Goal: Transaction & Acquisition: Purchase product/service

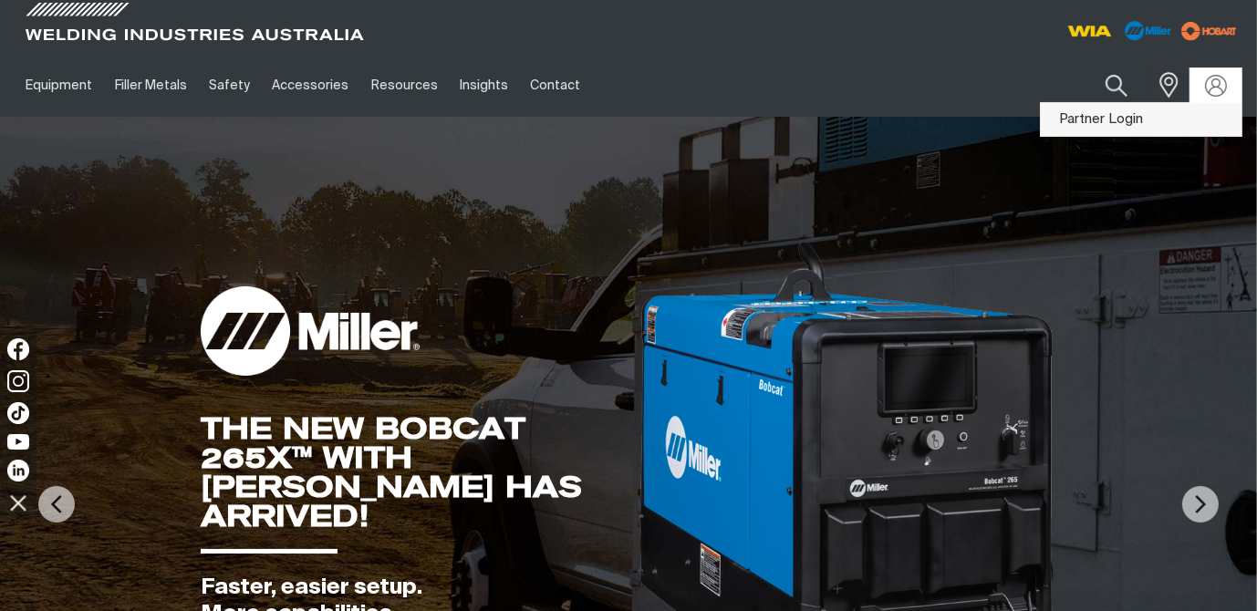
click at [1134, 117] on link "Partner Login" at bounding box center [1141, 120] width 201 height 34
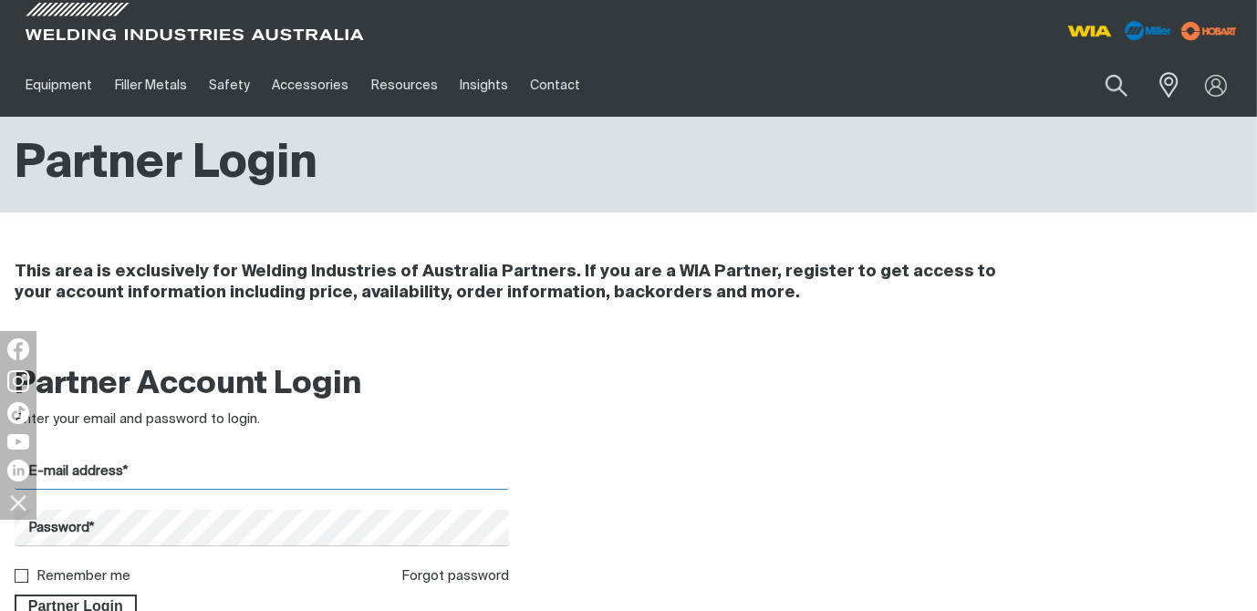
type input "[EMAIL_ADDRESS][DOMAIN_NAME]"
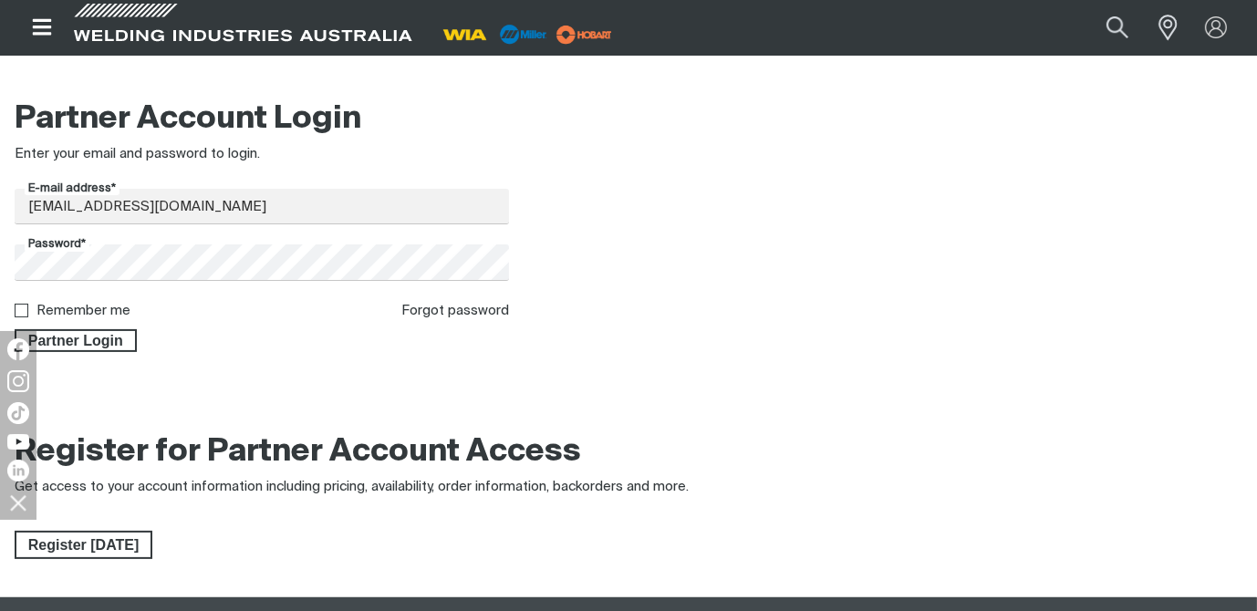
scroll to position [292, 0]
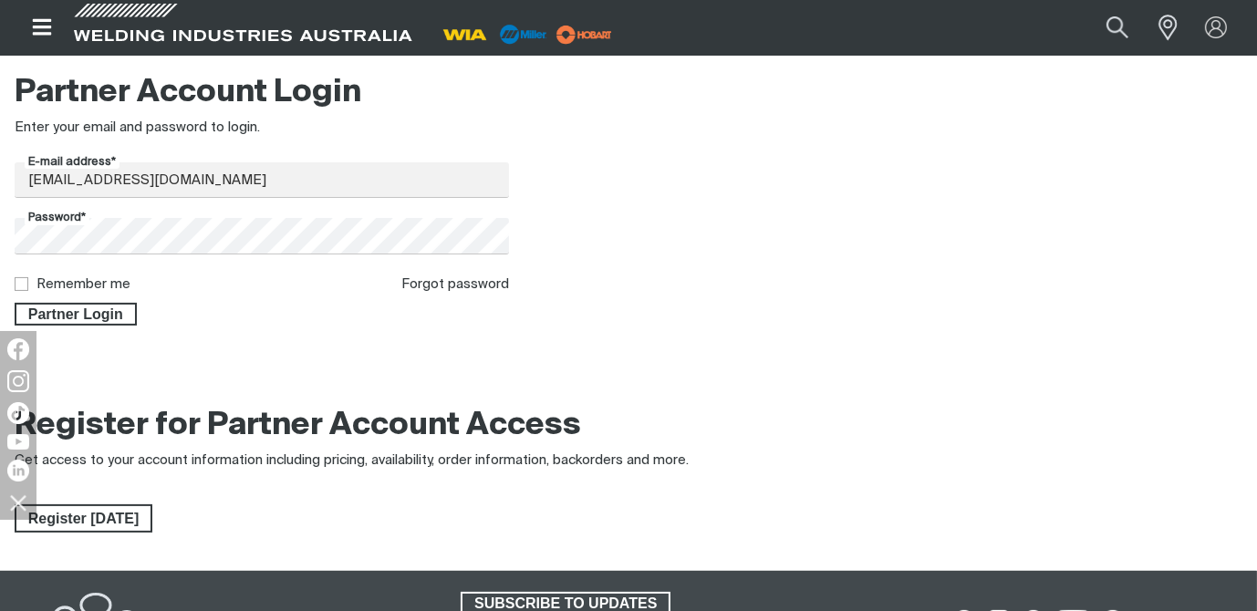
click at [22, 286] on input "Remember me" at bounding box center [21, 283] width 12 height 12
checkbox input "true"
click at [78, 315] on span "Partner Login" at bounding box center [75, 315] width 119 height 24
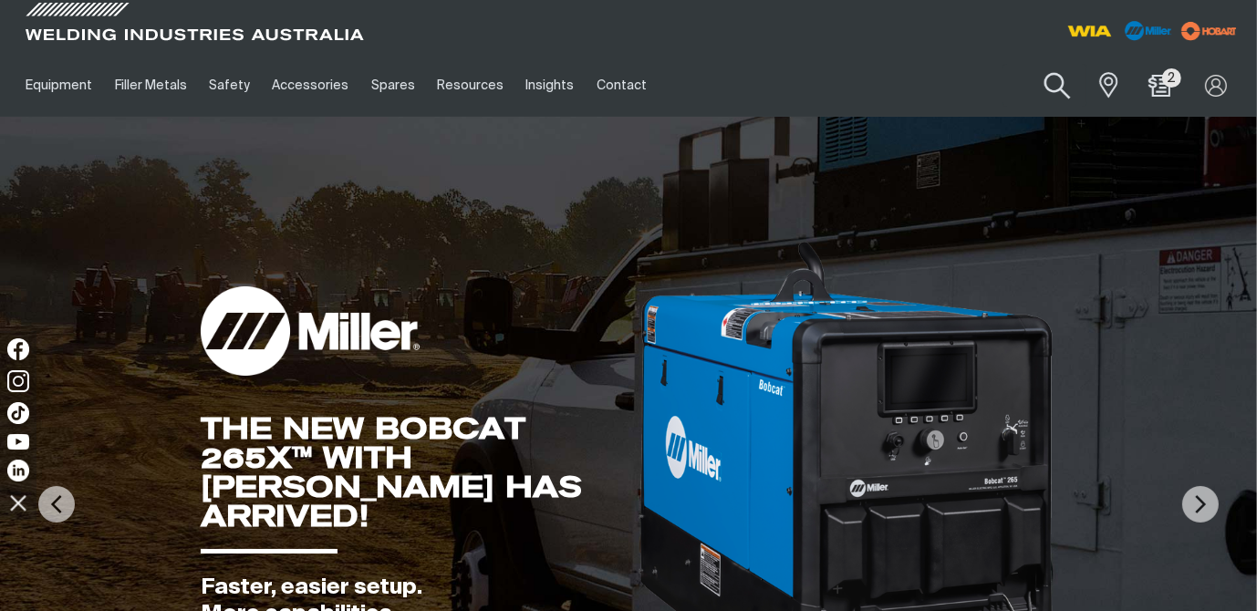
click at [1061, 84] on button "Search products" at bounding box center [1057, 86] width 74 height 52
click at [925, 86] on input "Search" at bounding box center [946, 85] width 281 height 41
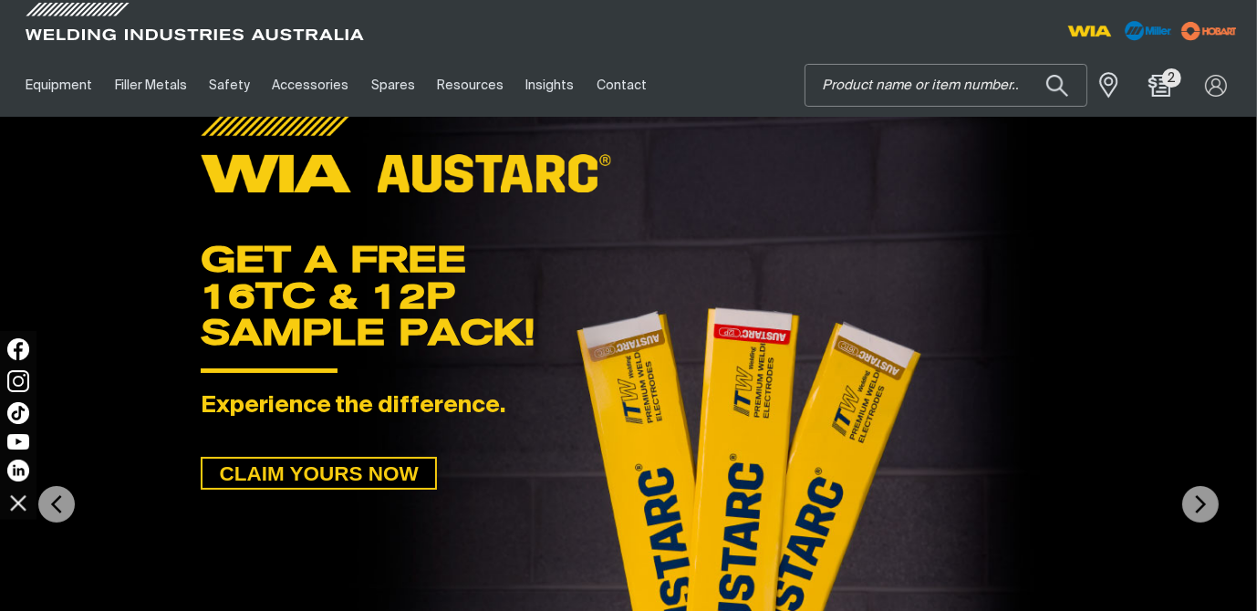
click at [946, 79] on input "Search" at bounding box center [946, 85] width 281 height 41
paste input "BEDS-1"
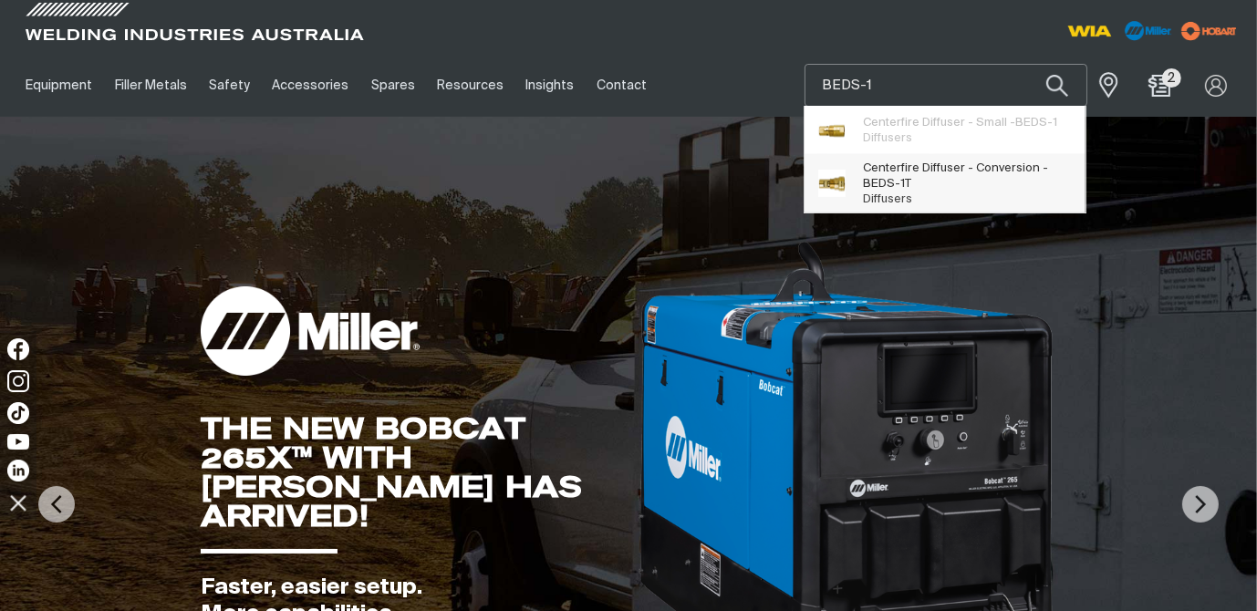
type input "BEDS-1"
click at [903, 176] on span "Centerfire Diffuser - Conversion - BEDS-1 T" at bounding box center [968, 176] width 209 height 31
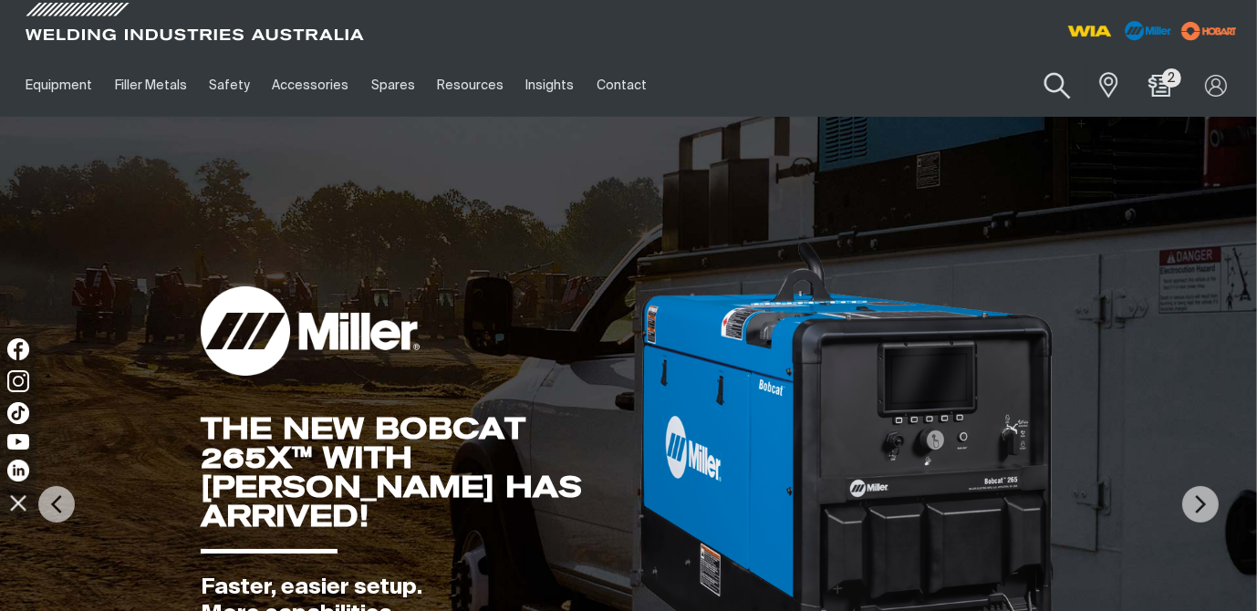
click at [1058, 84] on button "Search products" at bounding box center [1057, 86] width 74 height 52
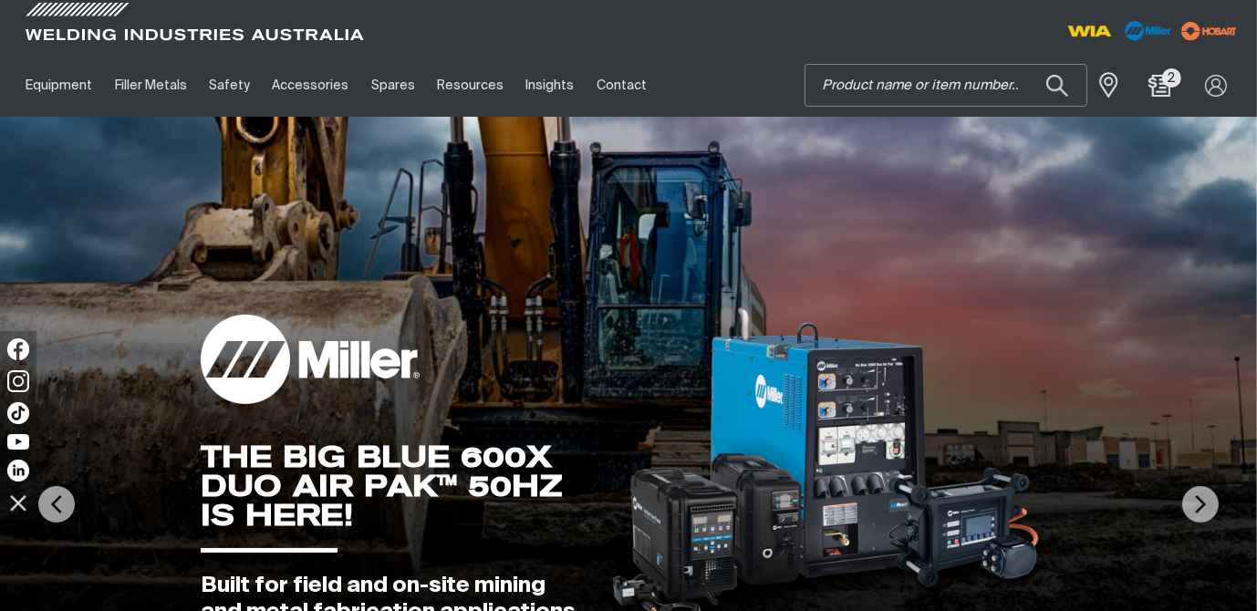
click at [986, 81] on input "Search" at bounding box center [946, 85] width 281 height 41
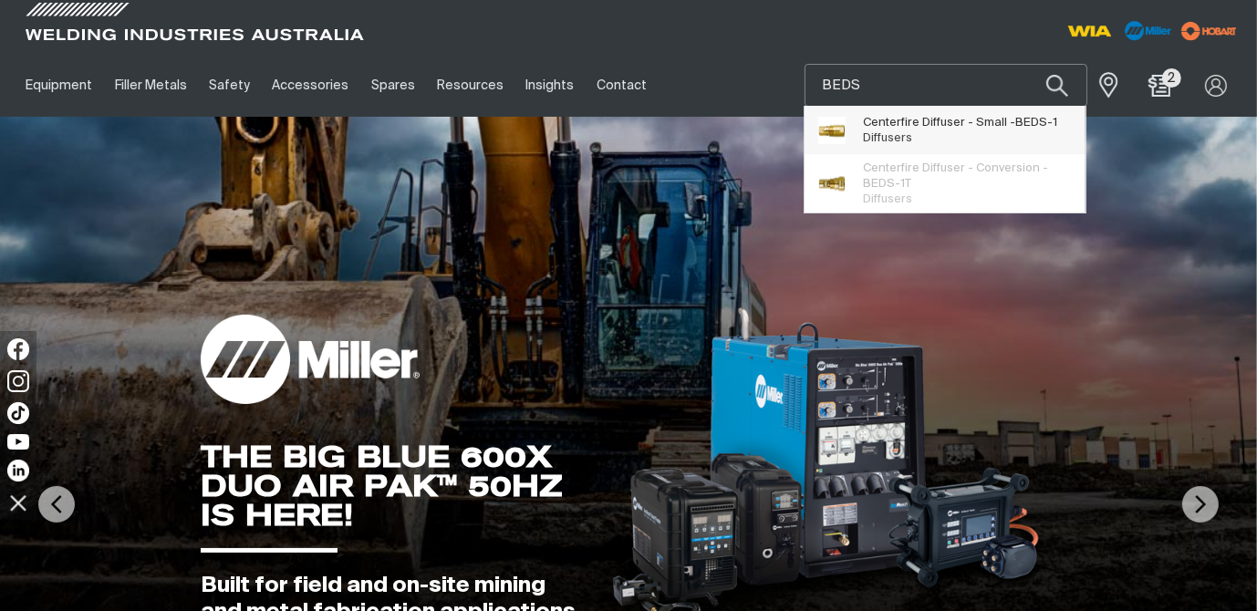
type input "BEDS"
click at [906, 123] on span "Centerfire Diffuser - Small - BEDS -1" at bounding box center [961, 123] width 194 height 16
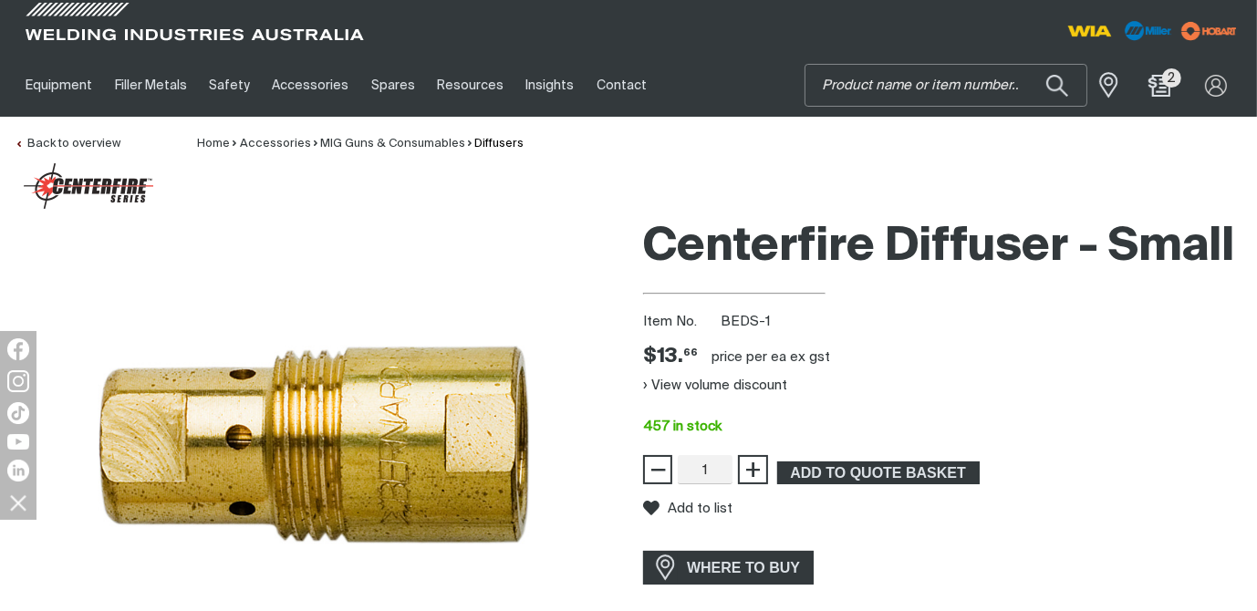
click at [963, 90] on input "Search" at bounding box center [946, 85] width 281 height 41
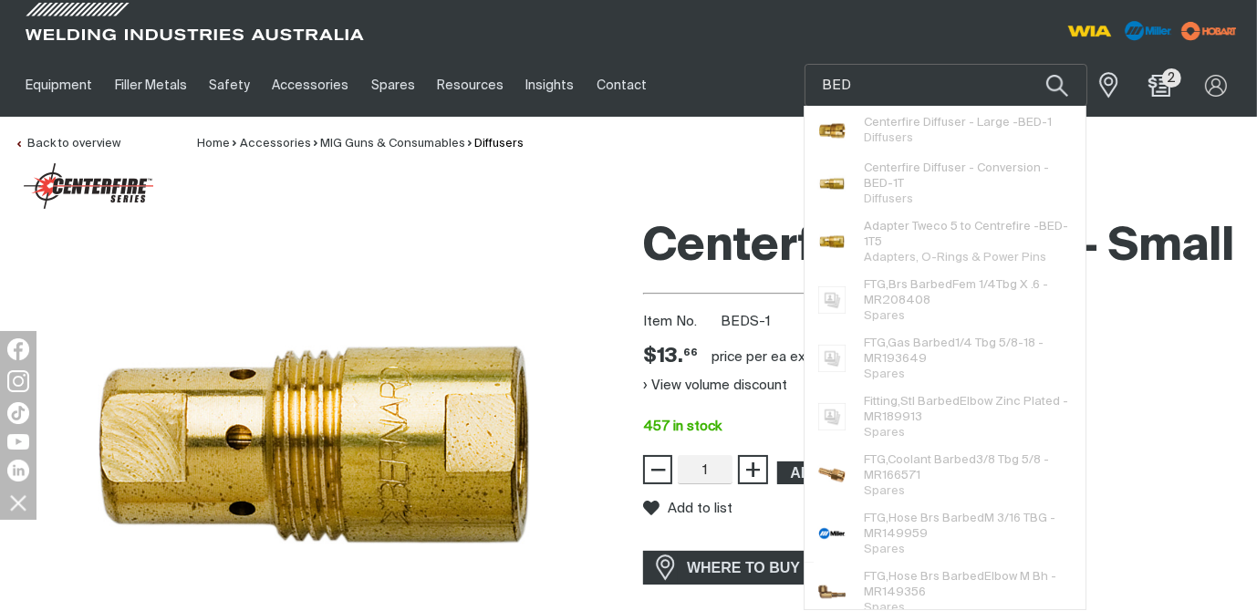
click at [993, 37] on div at bounding box center [936, 27] width 614 height 54
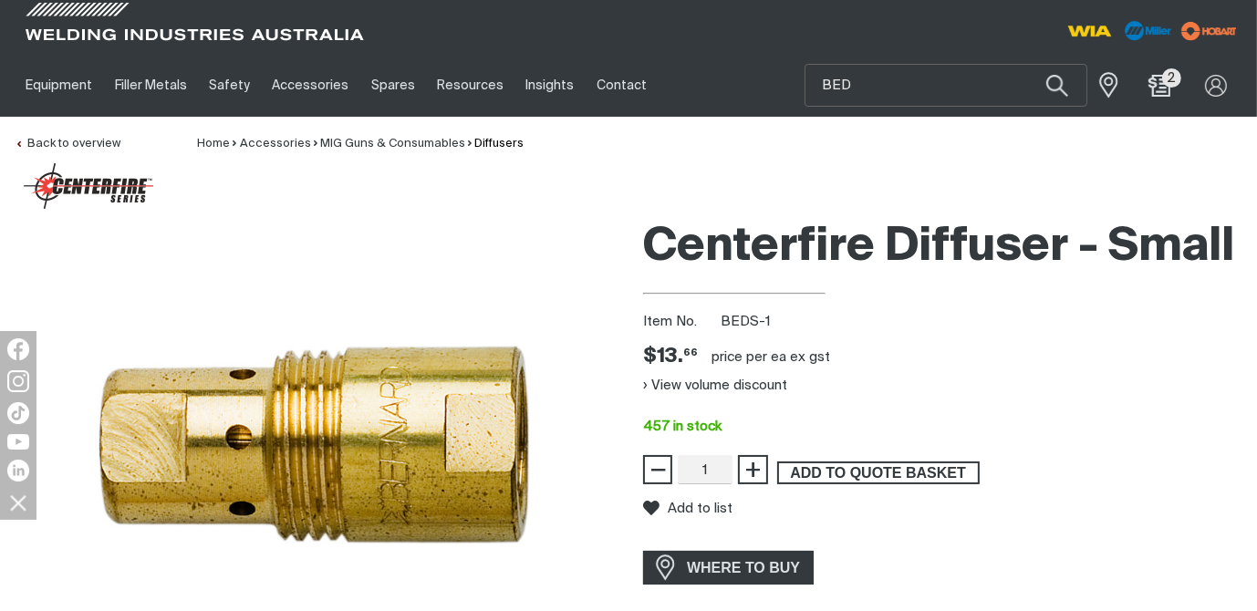
click at [856, 473] on span "ADD TO QUOTE BASKET" at bounding box center [878, 474] width 199 height 24
click at [870, 83] on input "BED" at bounding box center [946, 85] width 281 height 41
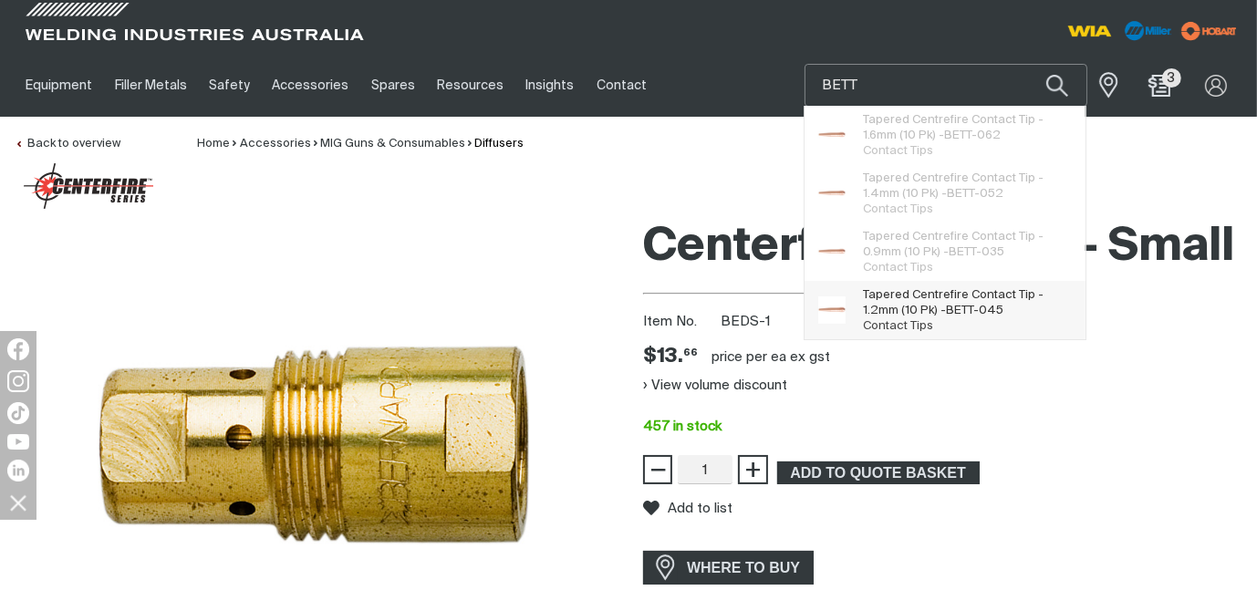
type input "BETT"
click at [923, 295] on span "Tapered Centrefire Contact Tip - 1.2mm (10 Pk) - BETT -045" at bounding box center [968, 302] width 209 height 31
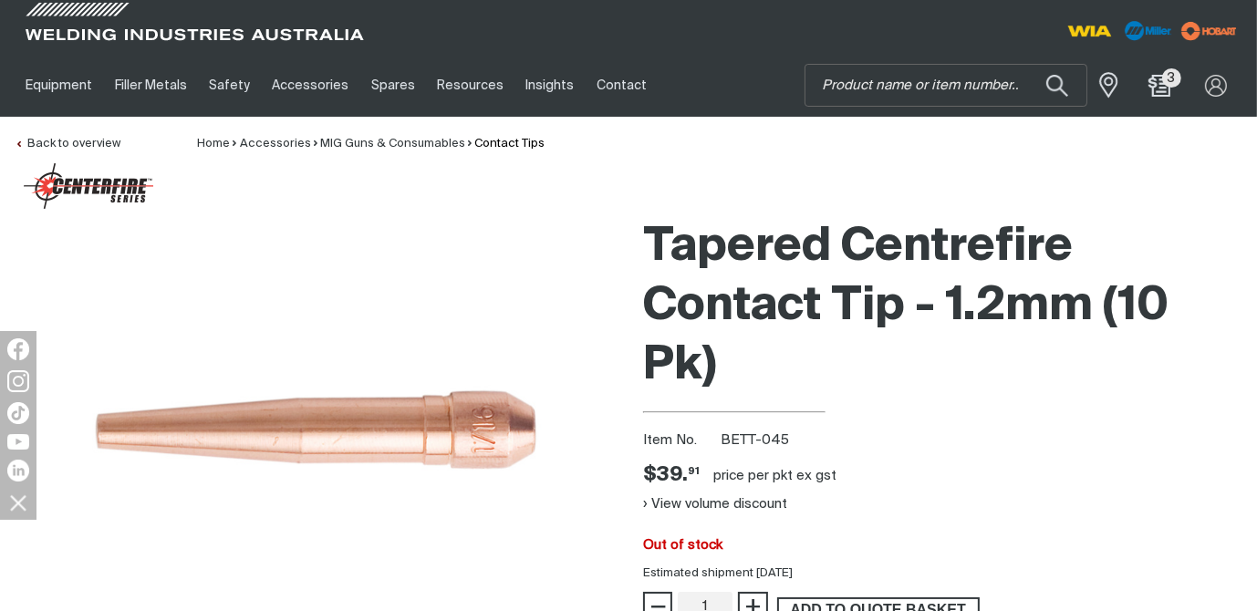
click at [932, 608] on span "ADD TO QUOTE BASKET" at bounding box center [878, 610] width 199 height 24
click at [848, 80] on input "Search" at bounding box center [946, 85] width 281 height 41
paste input "BENST-3818B"
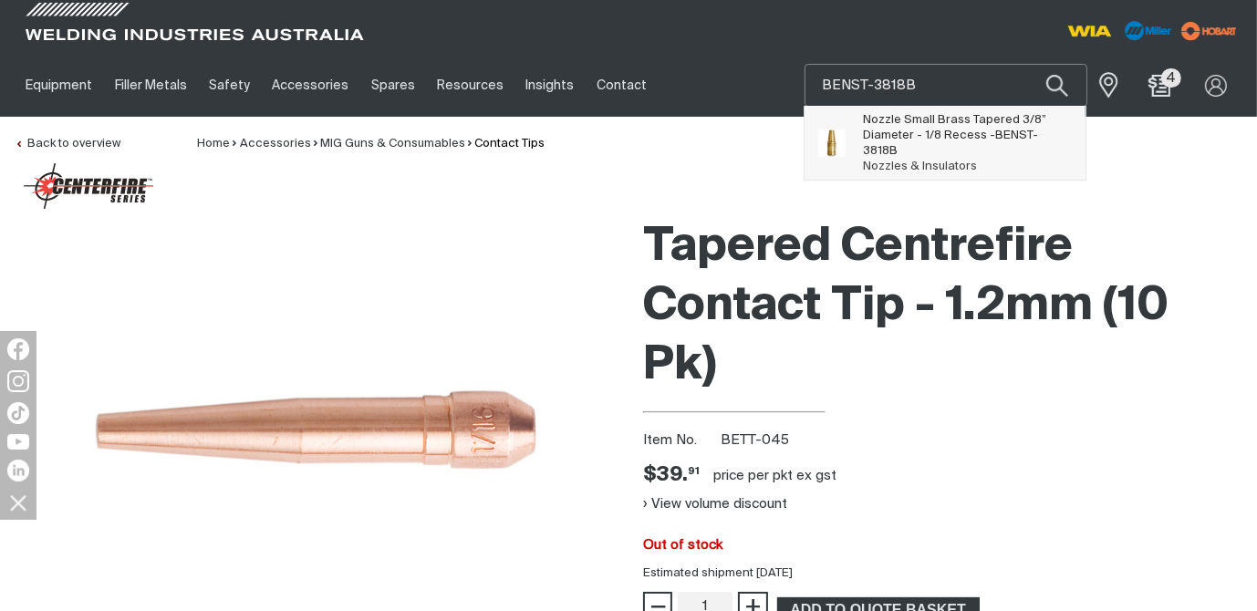
type input "BENST-3818B"
click at [921, 130] on span "Nozzle Small Brass Tapered 3/8” Diameter - 1/8 Recess - BENST-3818B" at bounding box center [968, 135] width 209 height 47
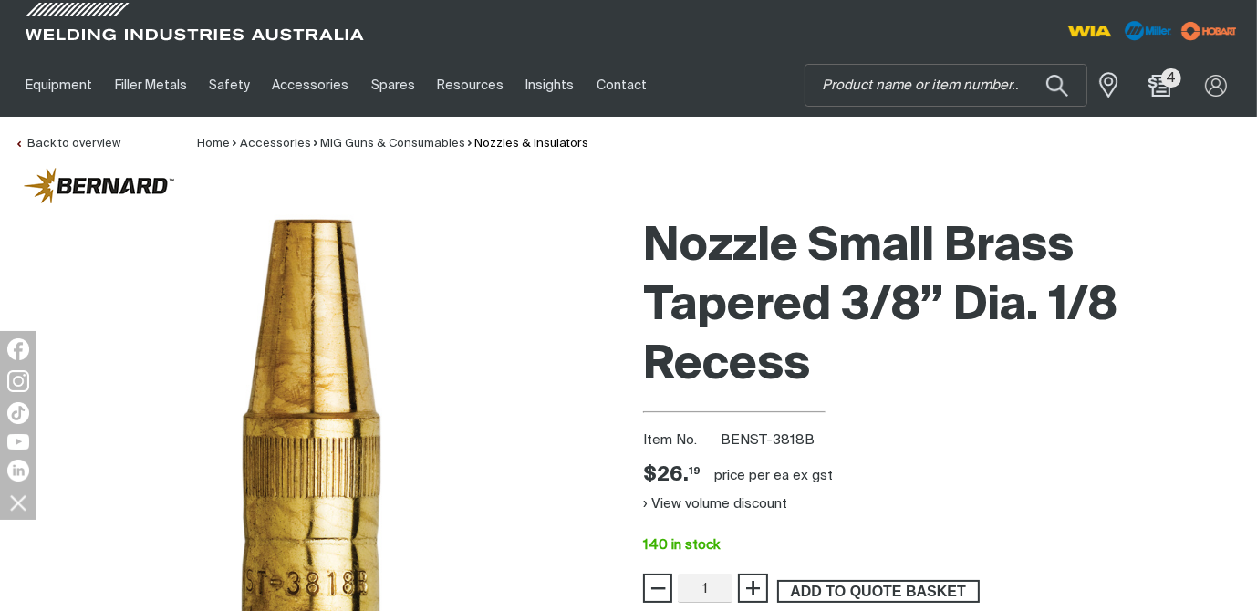
click at [874, 583] on span "ADD TO QUOTE BASKET" at bounding box center [878, 592] width 199 height 24
click at [1000, 458] on div "Nozzle Small Brass Tapered 3/8” Dia. 1/8 Recess Item No. BENST-3818B Price $26.…" at bounding box center [942, 502] width 599 height 587
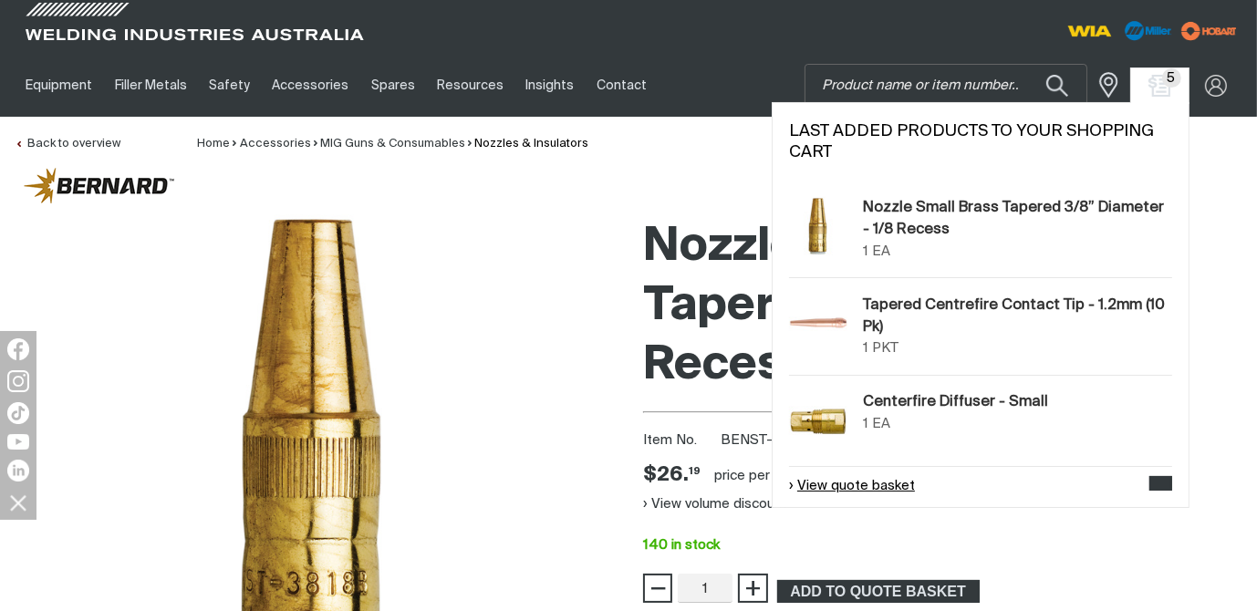
click at [846, 484] on link "View quote basket" at bounding box center [852, 486] width 126 height 21
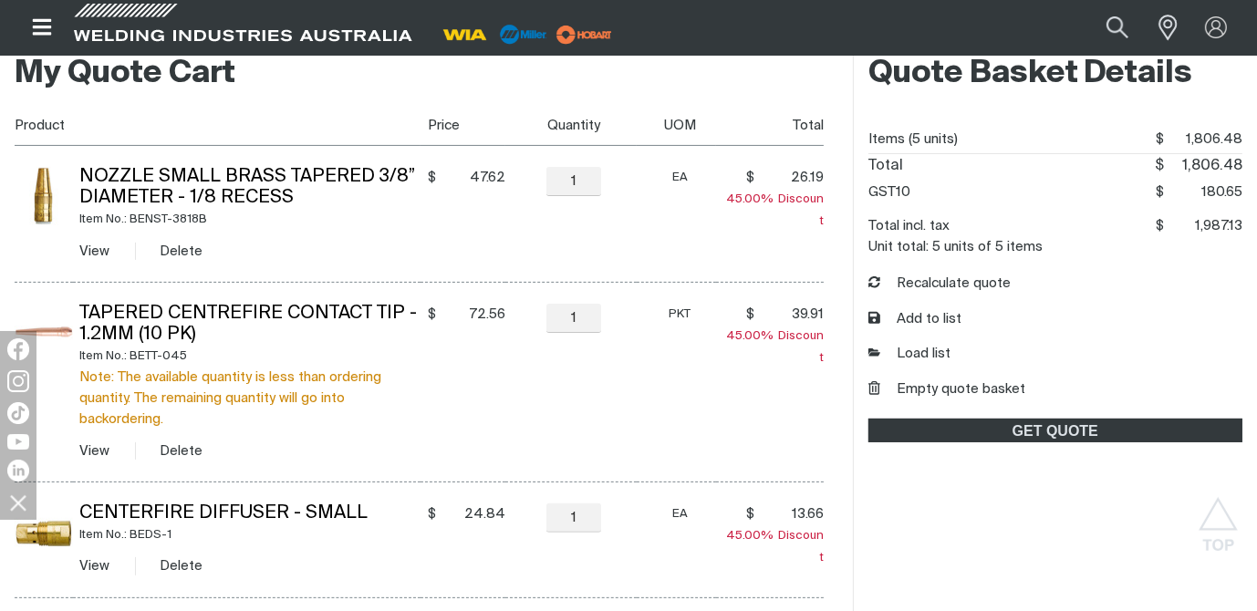
scroll to position [365, 0]
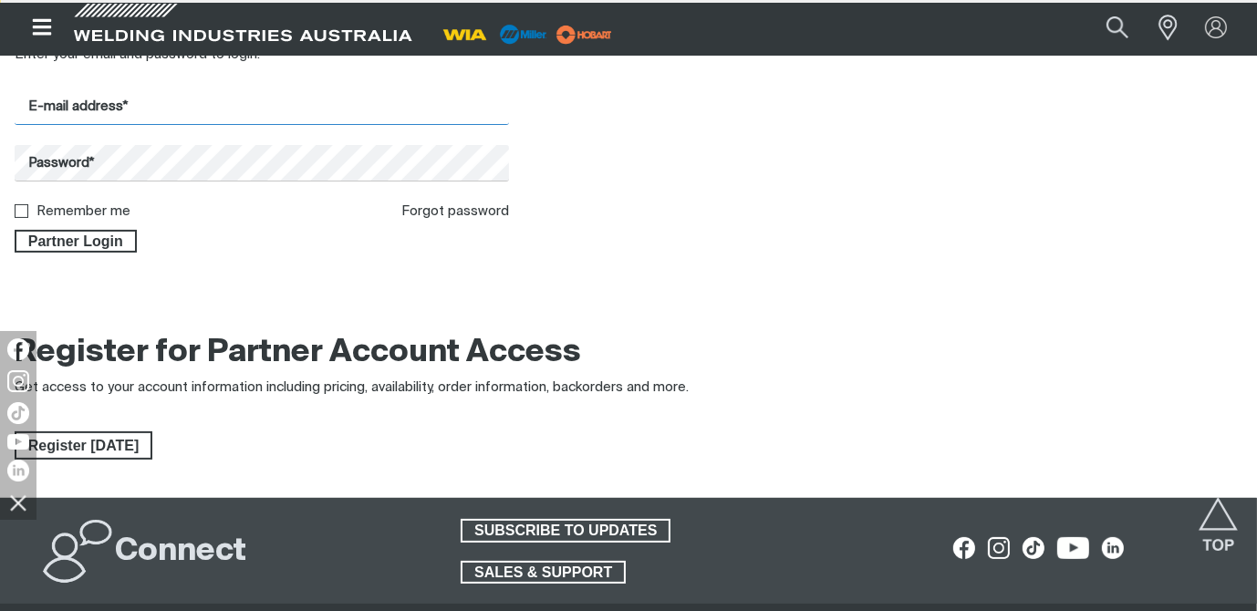
type input "[EMAIL_ADDRESS][DOMAIN_NAME]"
